Goal: Task Accomplishment & Management: Manage account settings

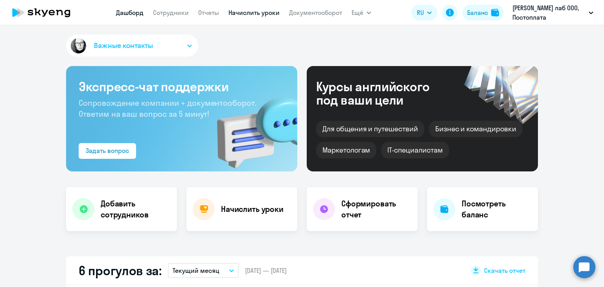
click at [251, 15] on link "Начислить уроки" at bounding box center [253, 13] width 51 height 8
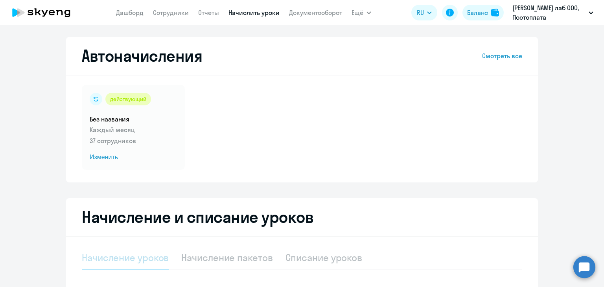
select select "10"
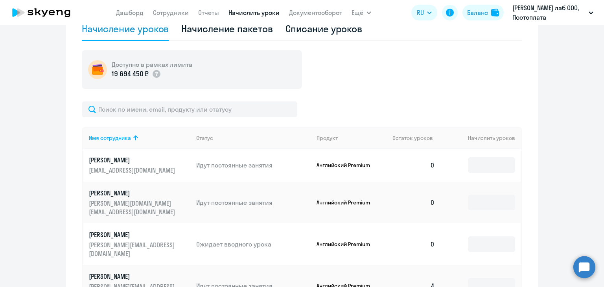
scroll to position [236, 0]
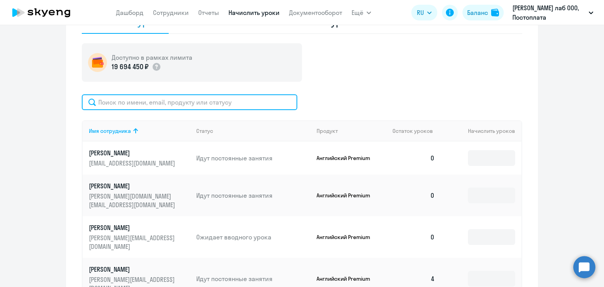
paste input "elizaveta.bob2003@mail.ru"
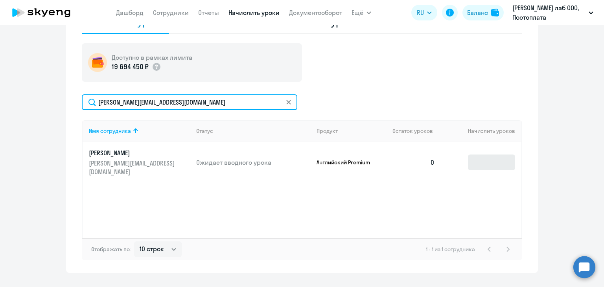
type input "elizaveta.bob2003@mail.ru"
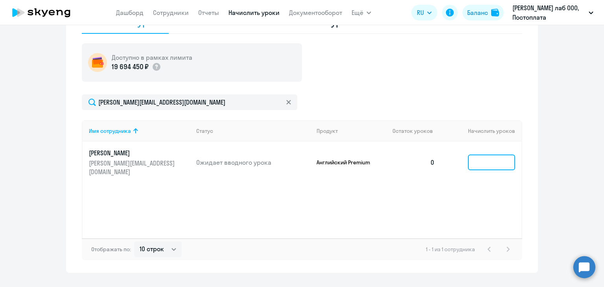
click at [494, 159] on input at bounding box center [491, 163] width 47 height 16
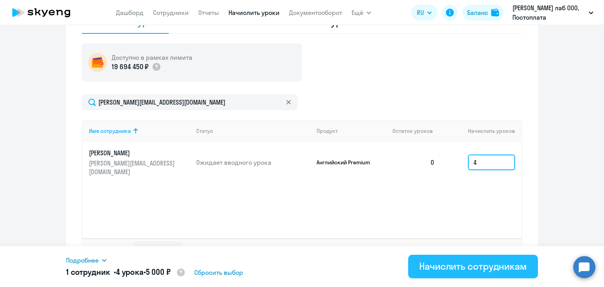
type input "4"
click at [433, 265] on div "Начислить сотрудникам" at bounding box center [473, 266] width 108 height 13
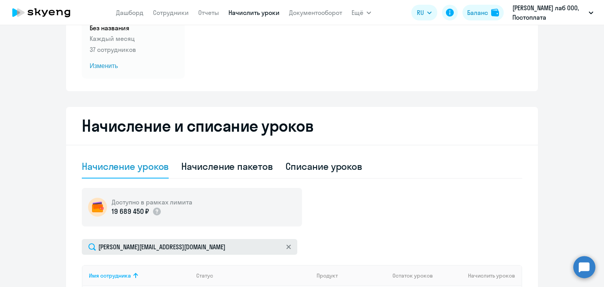
scroll to position [79, 0]
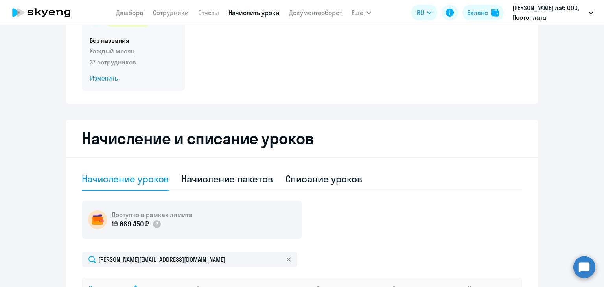
click at [94, 81] on span "Изменить" at bounding box center [133, 78] width 87 height 9
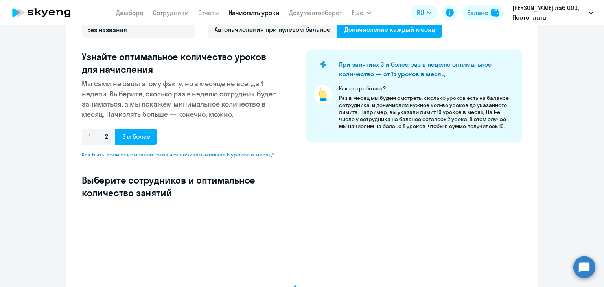
select select "10"
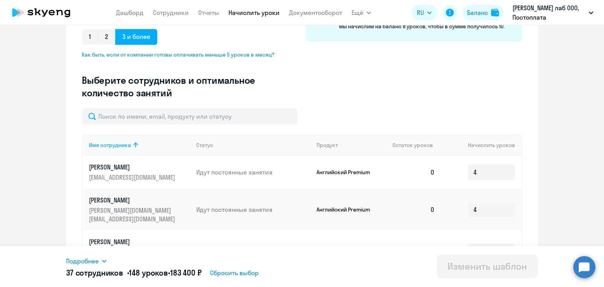
scroll to position [197, 0]
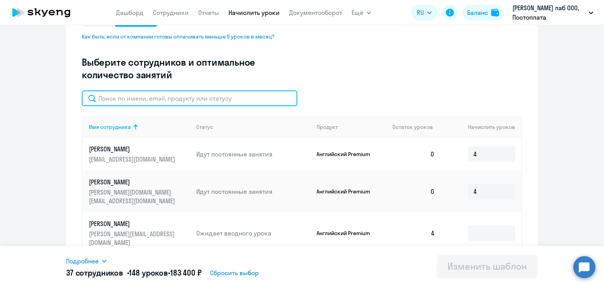
paste input "elizaveta.bob2003@mail.ru"
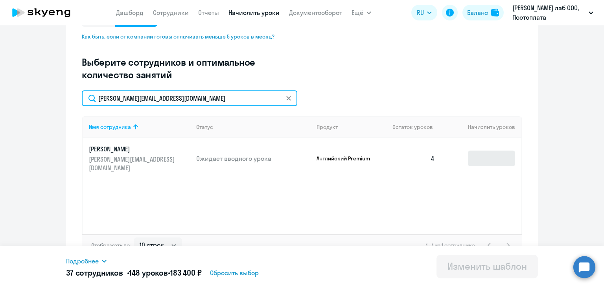
type input "elizaveta.bob2003@mail.ru"
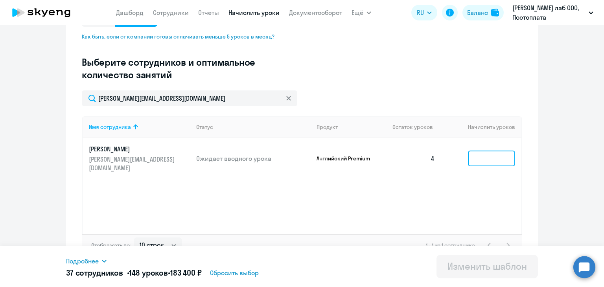
click at [486, 157] on input at bounding box center [491, 159] width 47 height 16
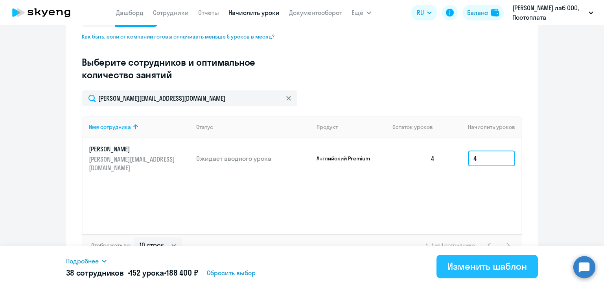
type input "4"
click at [475, 267] on div "Изменить шаблон" at bounding box center [487, 266] width 79 height 13
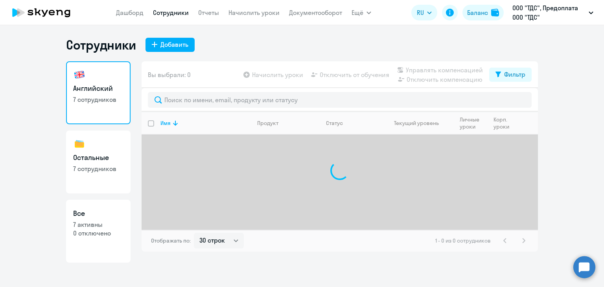
select select "30"
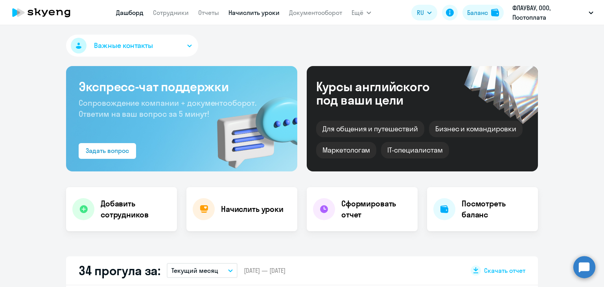
click at [249, 15] on link "Начислить уроки" at bounding box center [253, 13] width 51 height 8
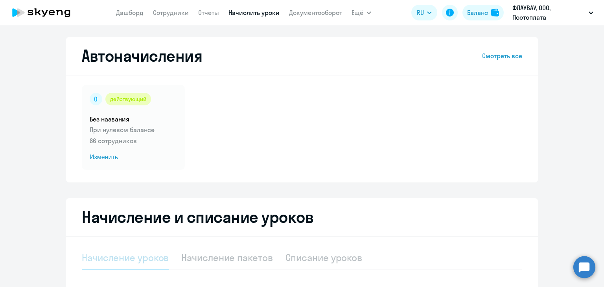
select select "10"
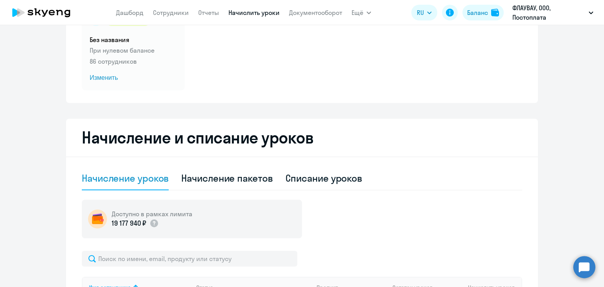
scroll to position [157, 0]
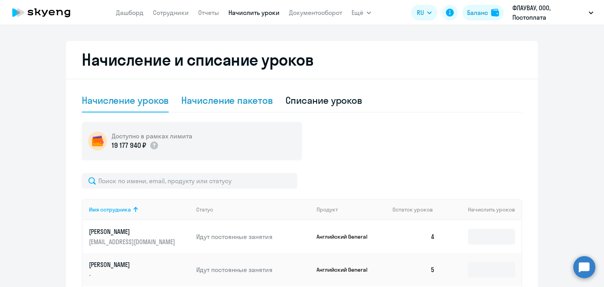
click at [245, 96] on div "Начисление пакетов" at bounding box center [226, 100] width 91 height 13
select select "10"
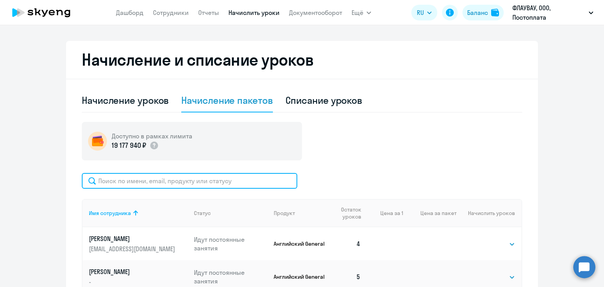
click at [151, 178] on input "text" at bounding box center [190, 181] width 216 height 16
paste input "nekrasova_d@flowwow.com"
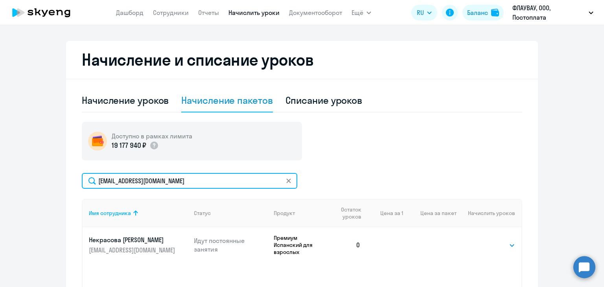
scroll to position [236, 0]
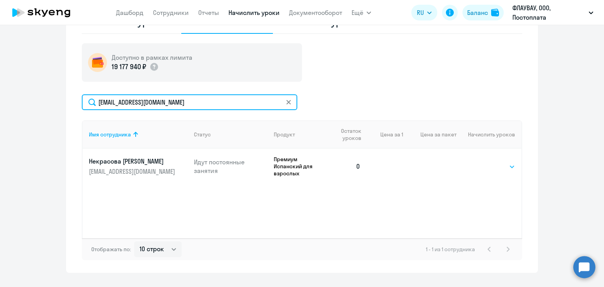
type input "nekrasova_d@flowwow.com"
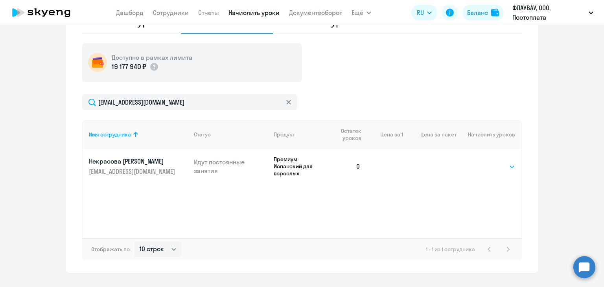
click at [496, 168] on select "Выбрать 4 8 16 32 64 96 128" at bounding box center [499, 166] width 32 height 9
select select "8"
click at [483, 162] on select "Выбрать 4 8 16 32 64 96 128" at bounding box center [499, 166] width 32 height 9
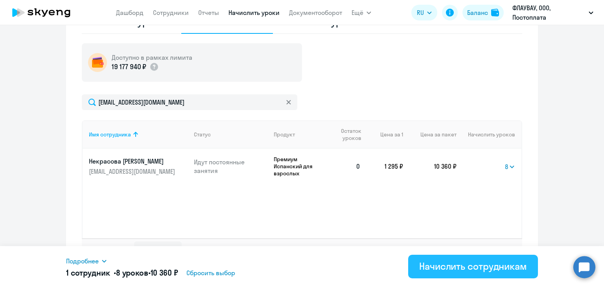
click at [465, 264] on div "Начислить сотрудникам" at bounding box center [473, 266] width 108 height 13
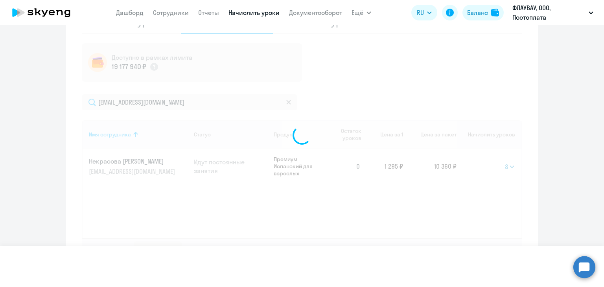
select select
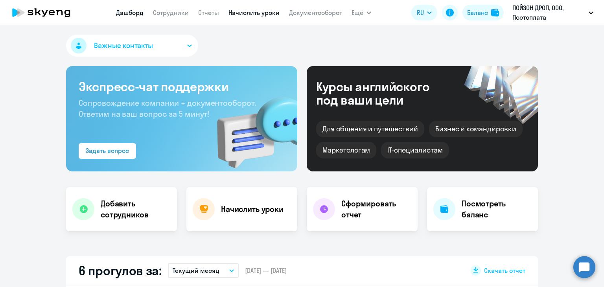
click at [243, 9] on link "Начислить уроки" at bounding box center [253, 13] width 51 height 8
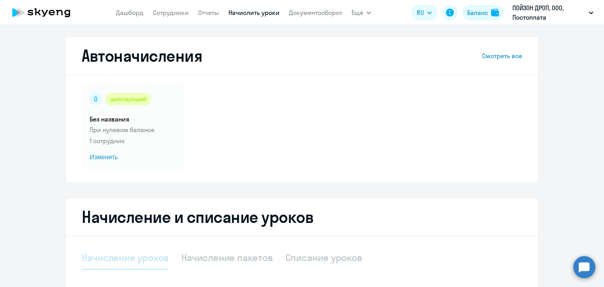
select select "10"
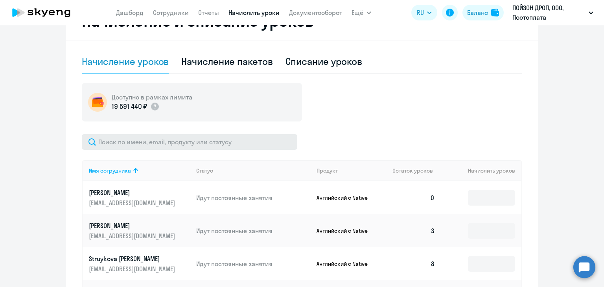
scroll to position [197, 0]
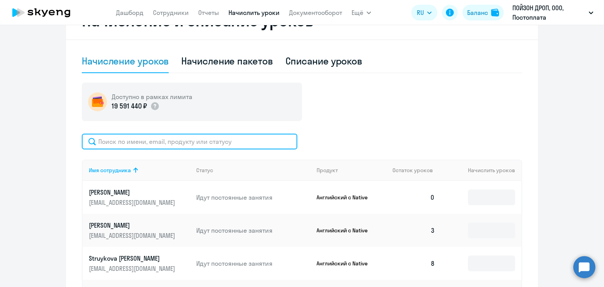
click at [204, 140] on input "text" at bounding box center [190, 142] width 216 height 16
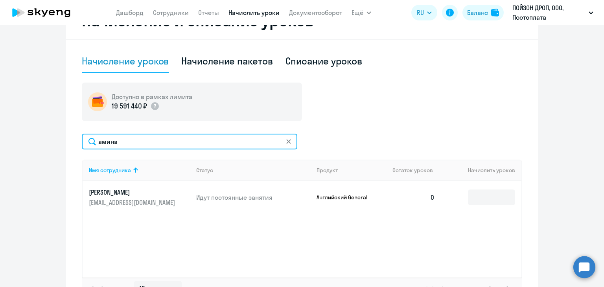
type input "амина"
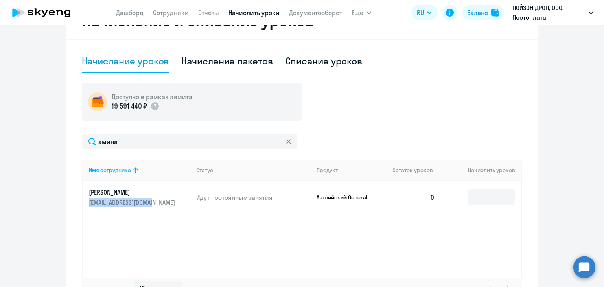
drag, startPoint x: 85, startPoint y: 203, endPoint x: 158, endPoint y: 204, distance: 72.8
click at [158, 204] on td "Исаева Аминат Мусаевна amina281190@yandex.ru" at bounding box center [136, 197] width 107 height 33
copy p "amina281190@yandex.ru"
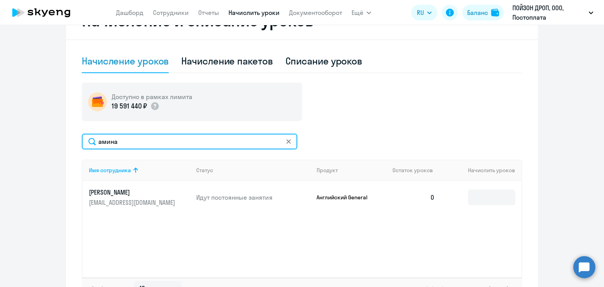
drag, startPoint x: 289, startPoint y: 142, endPoint x: 282, endPoint y: 142, distance: 6.3
click at [288, 142] on div "амина" at bounding box center [190, 142] width 216 height 16
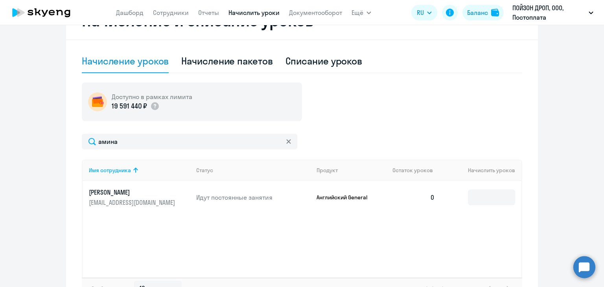
click at [286, 142] on icon at bounding box center [288, 141] width 4 height 4
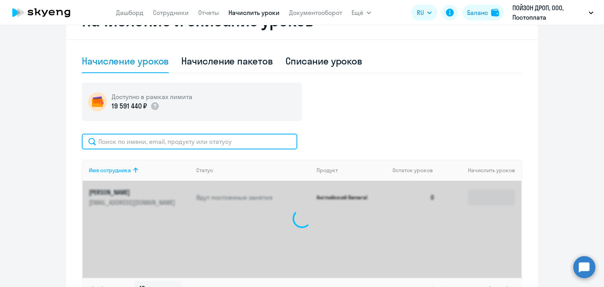
click at [215, 139] on input "text" at bounding box center [190, 142] width 216 height 16
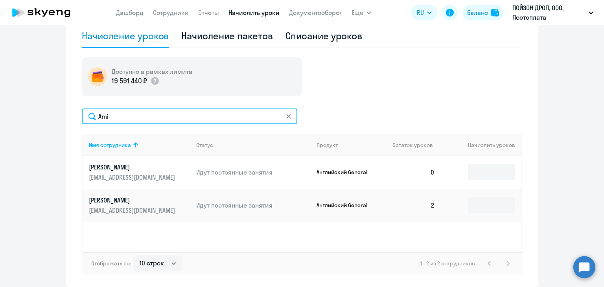
scroll to position [236, 0]
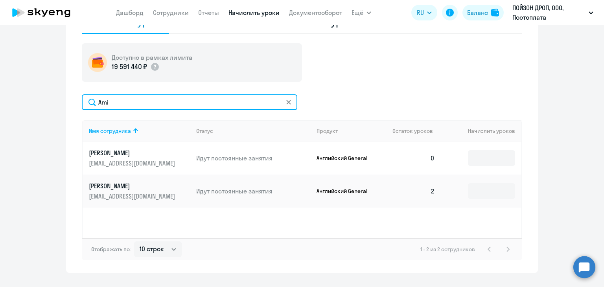
type input "Ami"
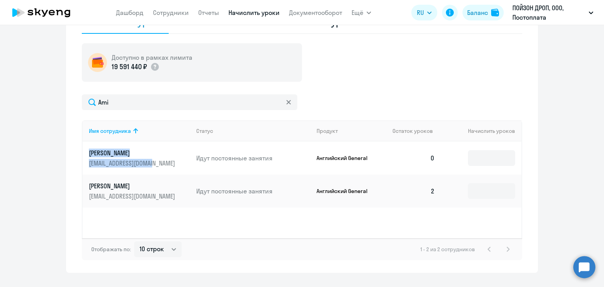
drag, startPoint x: 85, startPoint y: 152, endPoint x: 167, endPoint y: 167, distance: 83.2
click at [167, 167] on td "Исаева Аминат Мусаевна amina281190@yandex.ru" at bounding box center [136, 158] width 107 height 33
copy link "Исаева Аминат Мусаевна amina281190@yandex.ru"
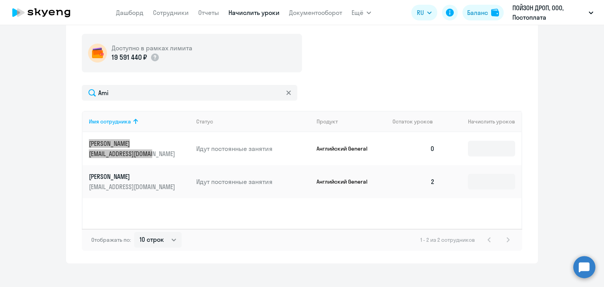
scroll to position [253, 0]
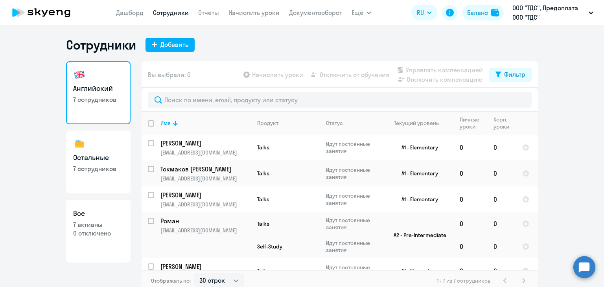
select select "30"
